Goal: Complete application form

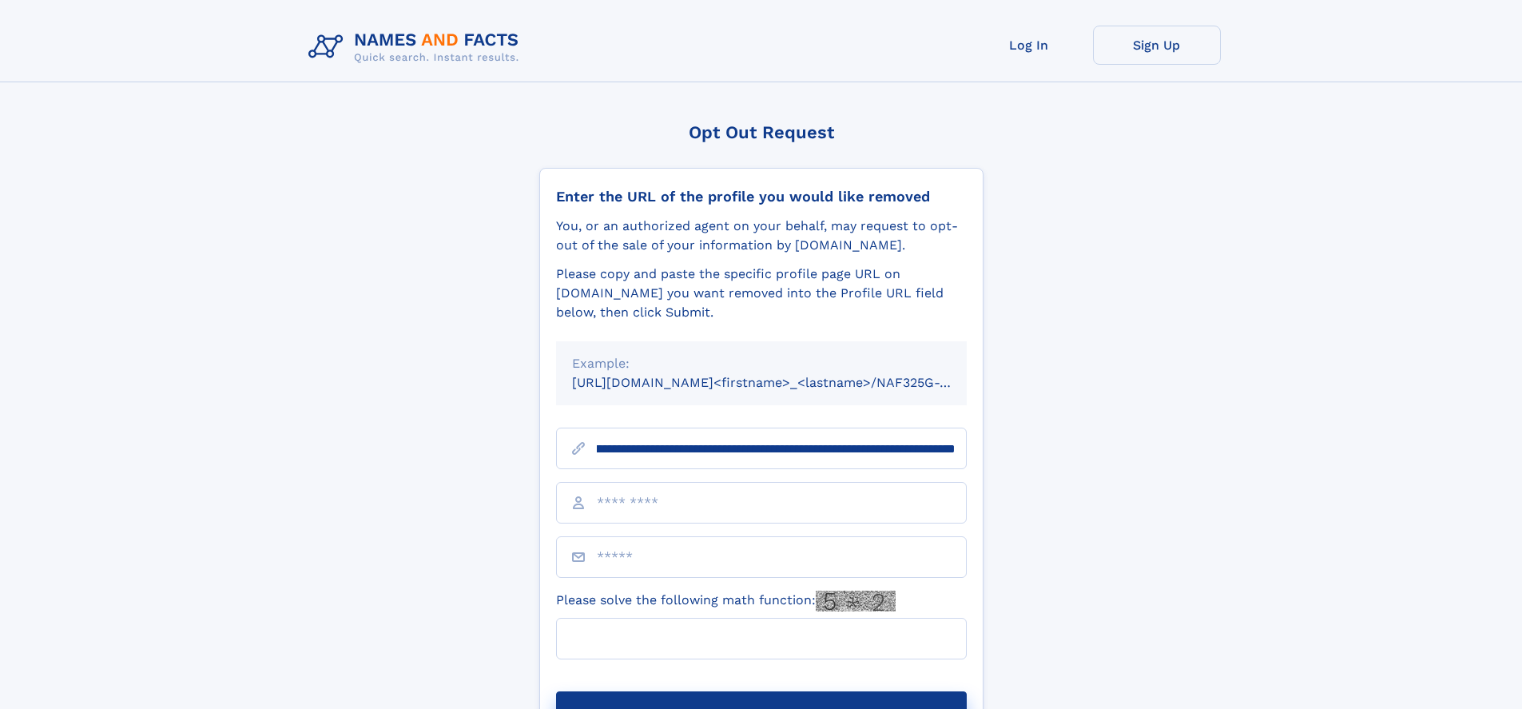
scroll to position [0, 191]
type input "**********"
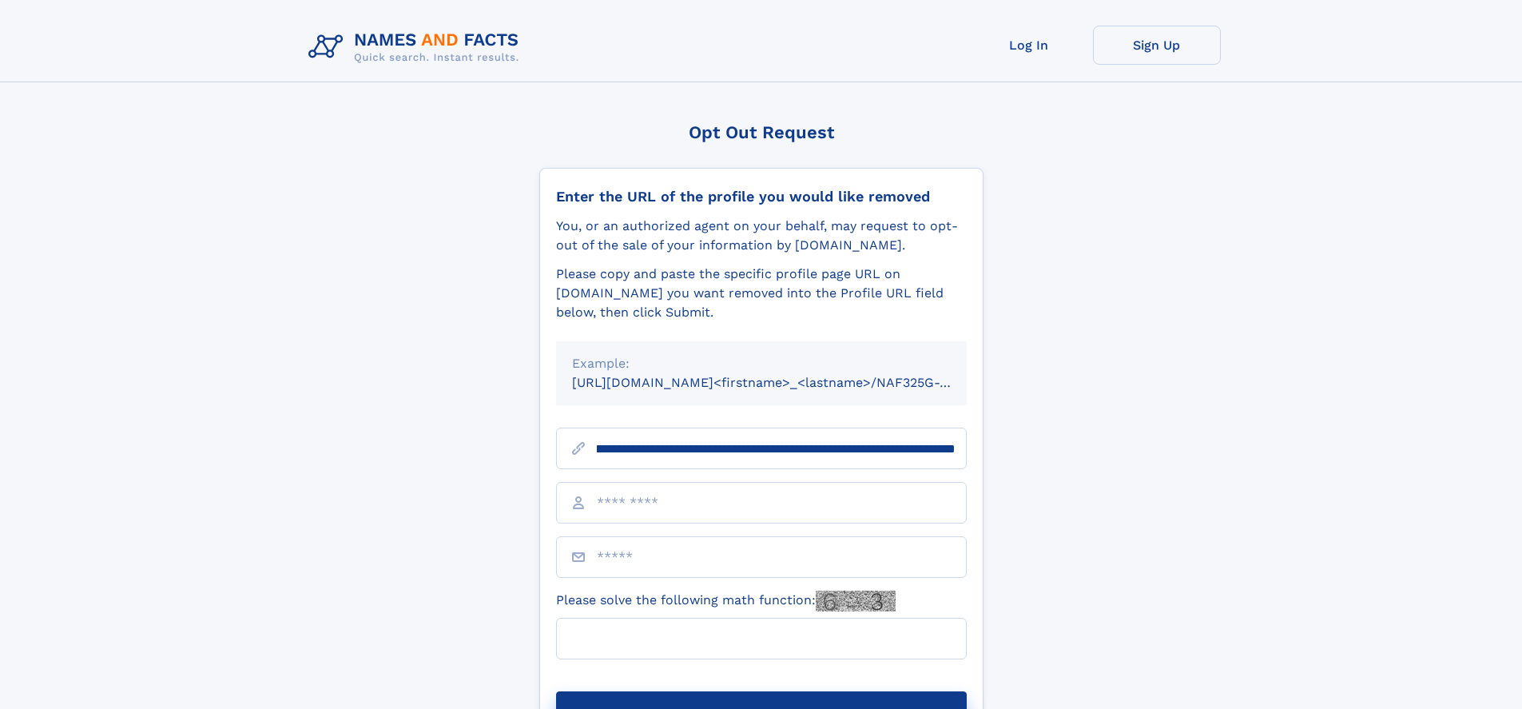
scroll to position [0, 191]
type input "**********"
